Goal: Transaction & Acquisition: Purchase product/service

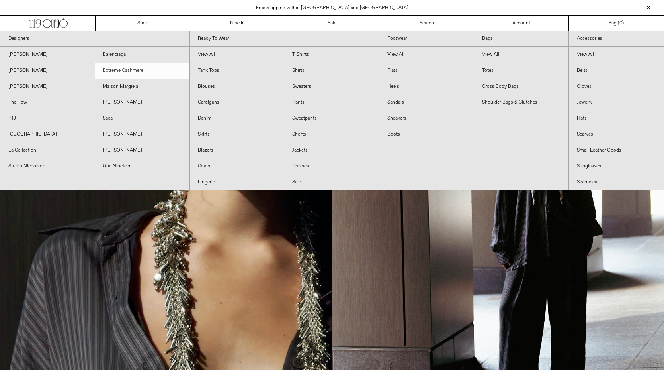
click at [129, 69] on link "Extreme Cashmere" at bounding box center [142, 71] width 94 height 16
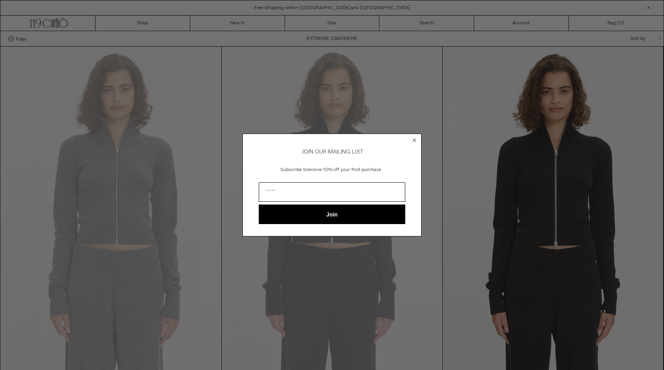
click at [410, 140] on form "JOIN OUR MAILING LIST Subscribe to receive 10% off your first purchase Join ***…" at bounding box center [332, 184] width 179 height 103
click at [414, 139] on icon "Close dialog" at bounding box center [414, 140] width 3 height 3
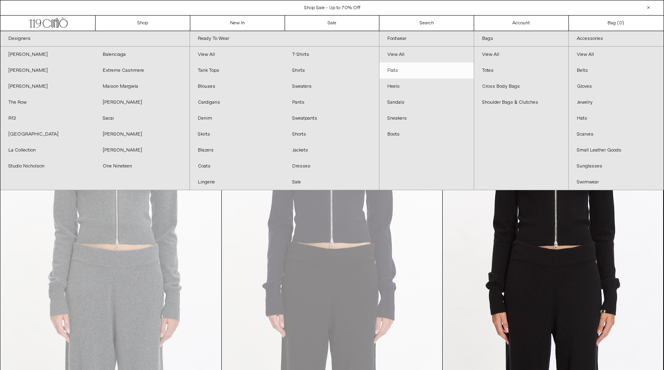
click at [396, 70] on link "Flats" at bounding box center [427, 71] width 94 height 16
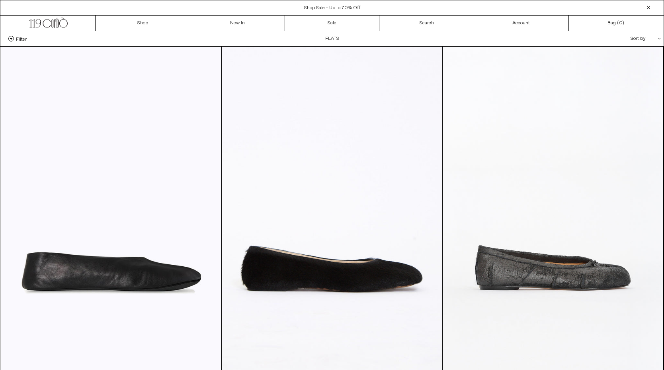
click at [331, 8] on span "Shop Sale - Up to 70% Off" at bounding box center [332, 8] width 56 height 6
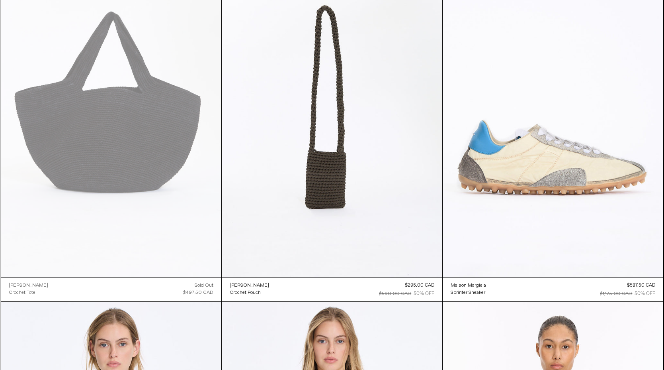
scroll to position [1464, 0]
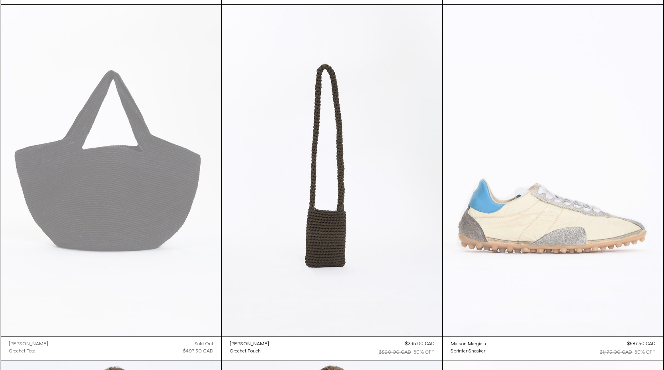
click at [543, 238] on at bounding box center [553, 170] width 221 height 331
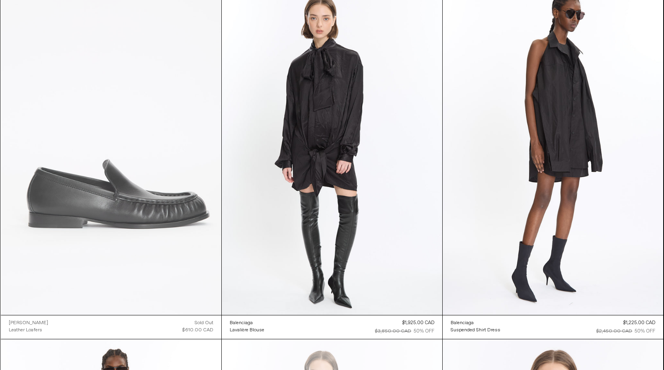
scroll to position [15153, 0]
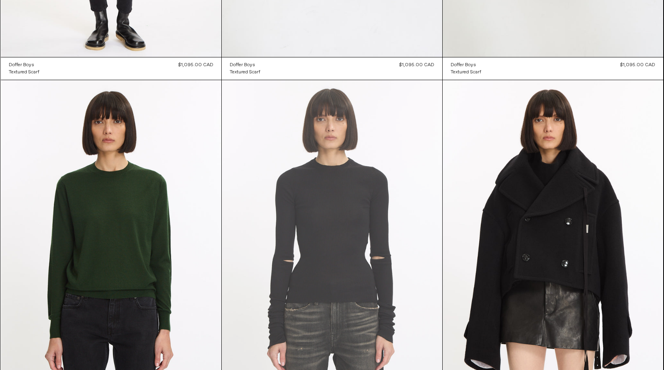
scroll to position [17382, 0]
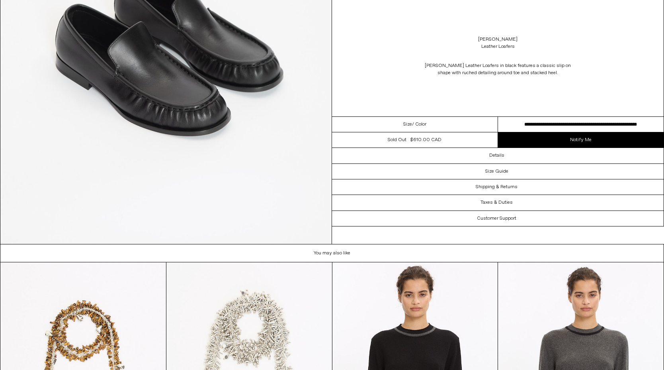
scroll to position [1560, 0]
